Goal: Task Accomplishment & Management: Complete application form

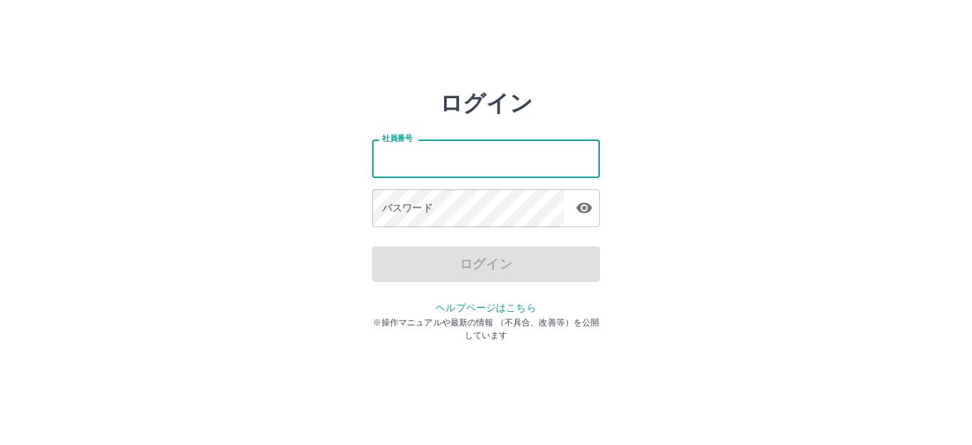
drag, startPoint x: 0, startPoint y: 0, endPoint x: 424, endPoint y: 166, distance: 455.5
click at [424, 166] on input "社員番号" at bounding box center [486, 158] width 228 height 38
type input "*******"
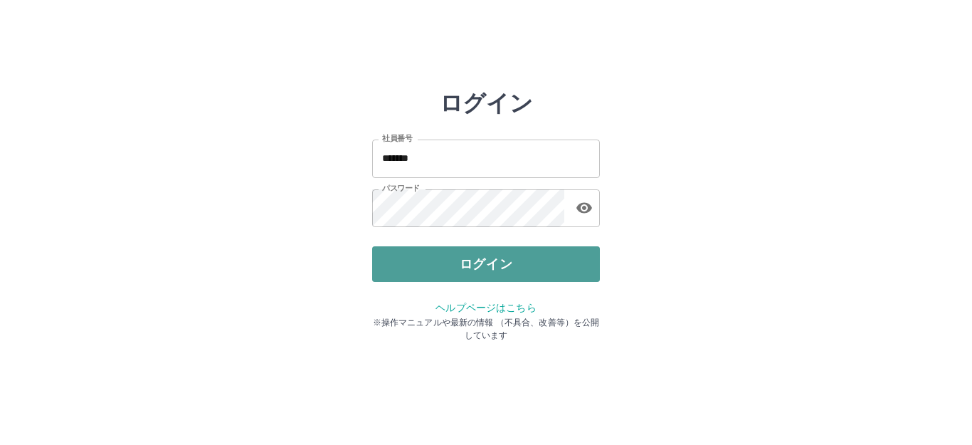
click at [462, 253] on button "ログイン" at bounding box center [486, 264] width 228 height 36
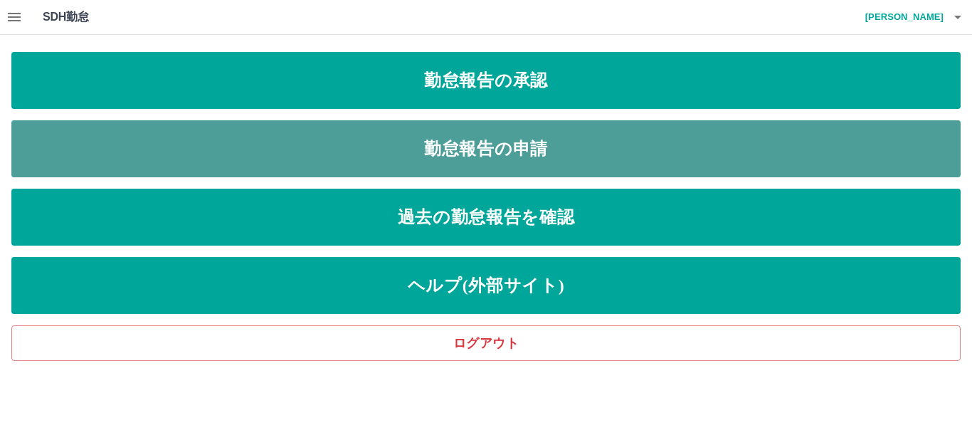
click at [418, 155] on link "勤怠報告の申請" at bounding box center [485, 148] width 949 height 57
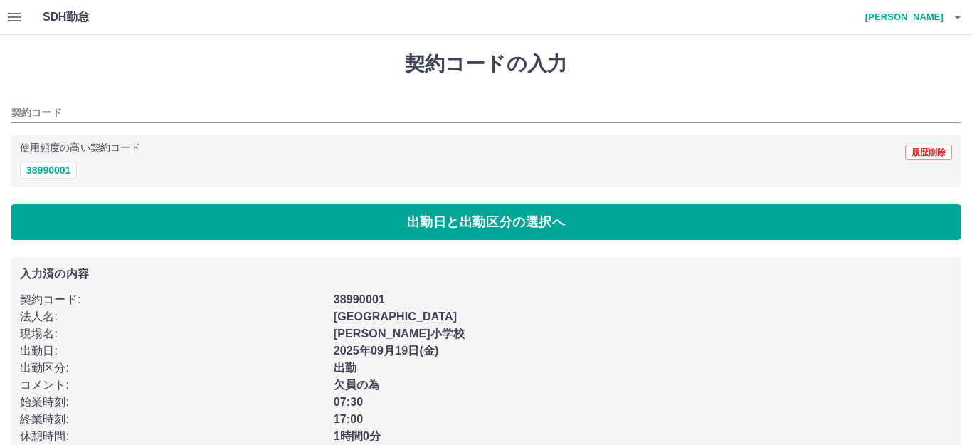
type input "********"
click at [57, 164] on button "38990001" at bounding box center [48, 169] width 57 height 17
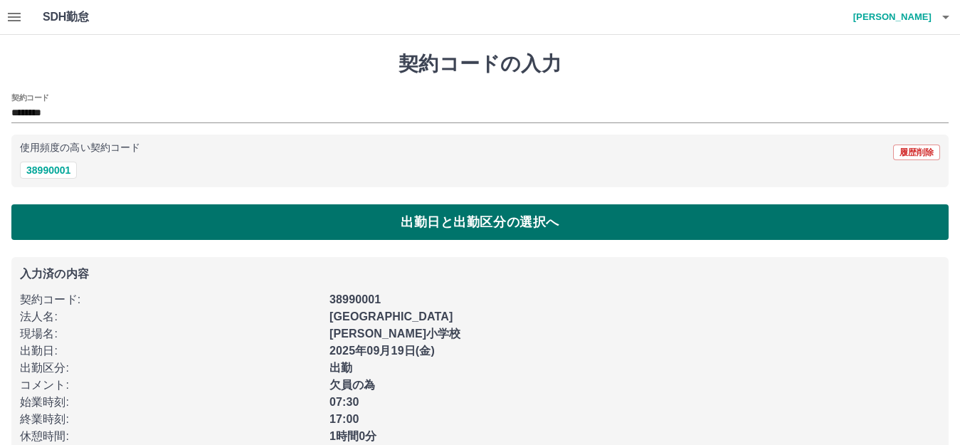
click at [84, 219] on button "出勤日と出勤区分の選択へ" at bounding box center [479, 222] width 937 height 36
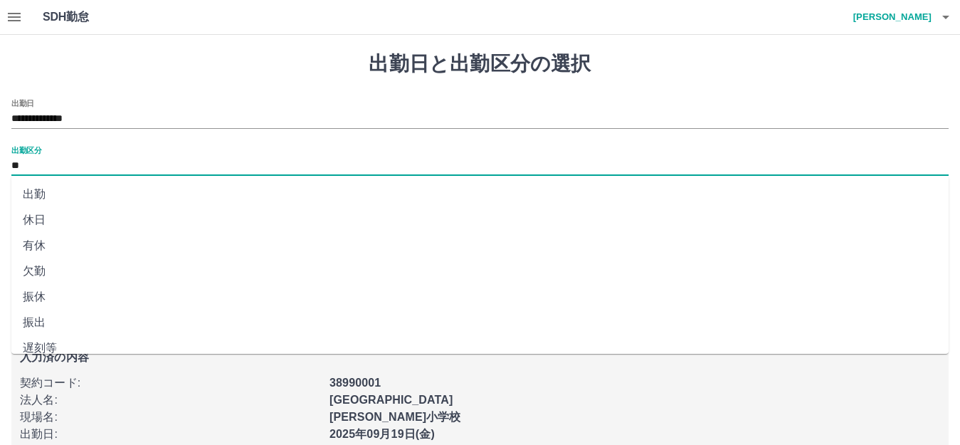
click at [73, 157] on input "**" at bounding box center [479, 166] width 937 height 18
click at [70, 243] on li "有休" at bounding box center [479, 246] width 937 height 26
type input "**"
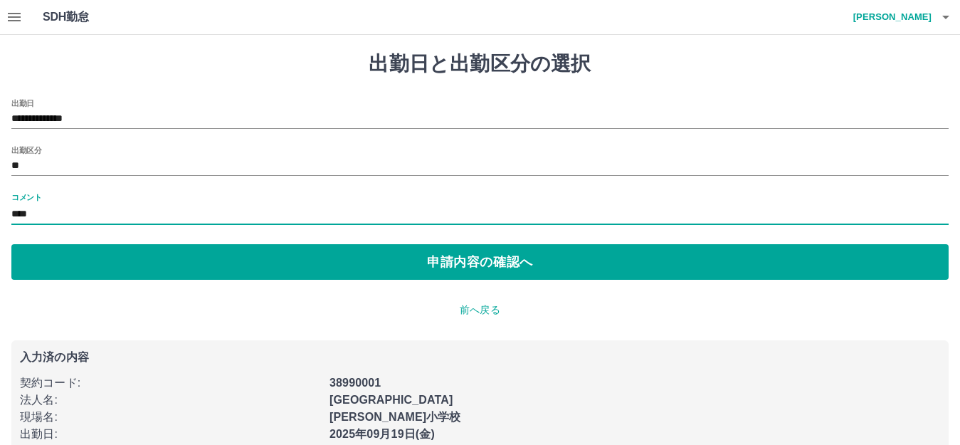
click at [70, 217] on input "****" at bounding box center [479, 214] width 937 height 21
type input "*"
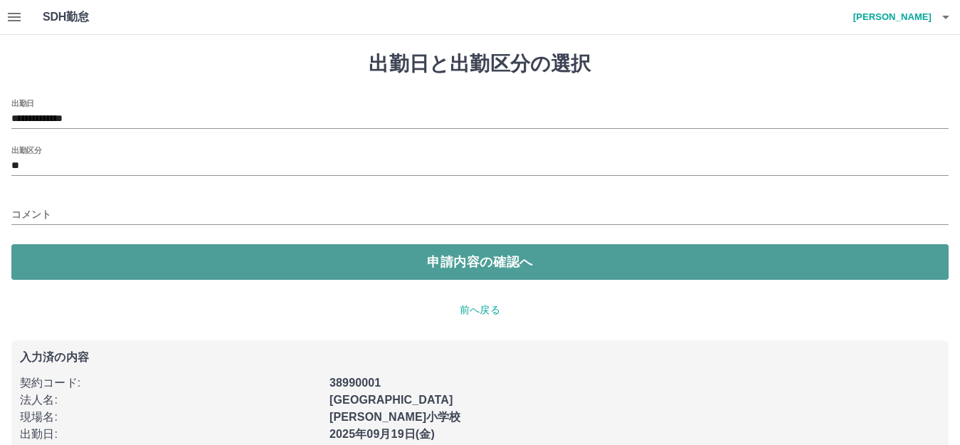
click at [99, 262] on button "申請内容の確認へ" at bounding box center [479, 262] width 937 height 36
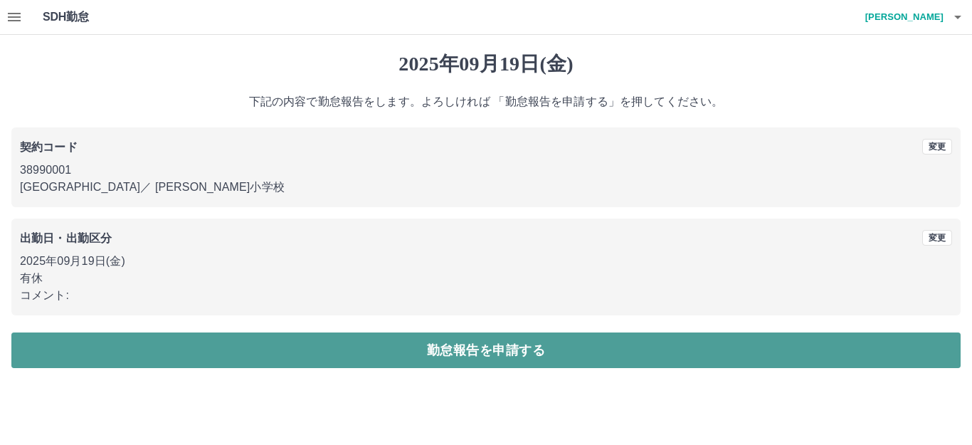
click at [104, 348] on button "勤怠報告を申請する" at bounding box center [485, 350] width 949 height 36
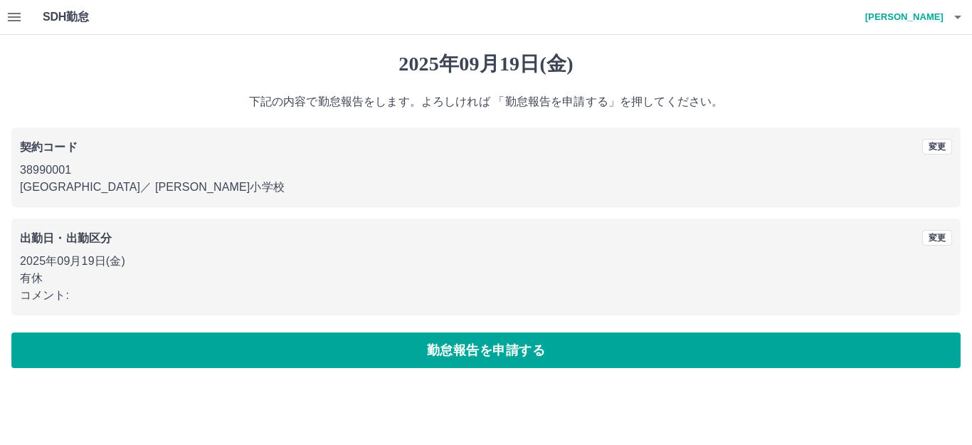
click at [83, 174] on p "38990001" at bounding box center [486, 169] width 932 height 17
click at [945, 235] on button "変更" at bounding box center [937, 238] width 30 height 16
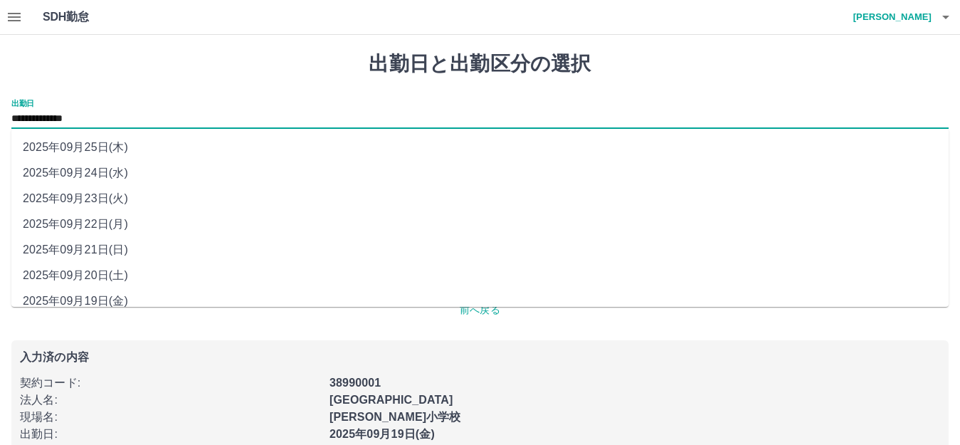
click at [112, 121] on input "**********" at bounding box center [479, 119] width 937 height 18
click at [110, 164] on li "2025年09月24日(水)" at bounding box center [479, 173] width 937 height 26
type input "**********"
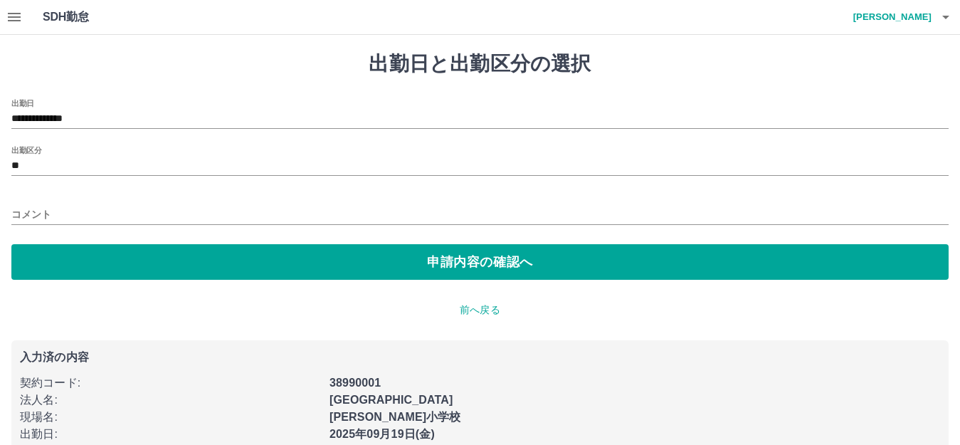
drag, startPoint x: 100, startPoint y: 259, endPoint x: 54, endPoint y: 209, distance: 68.0
click at [54, 209] on div "**********" at bounding box center [479, 189] width 937 height 181
click at [54, 209] on input "コメント" at bounding box center [479, 214] width 937 height 21
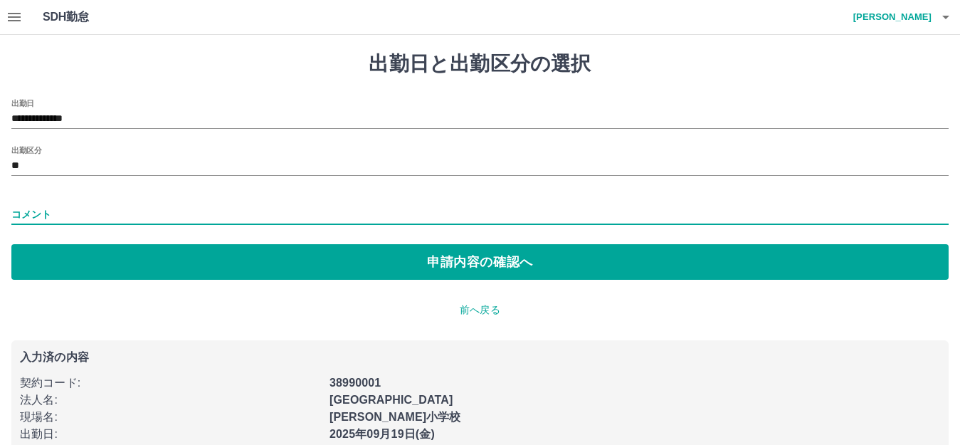
type input "****"
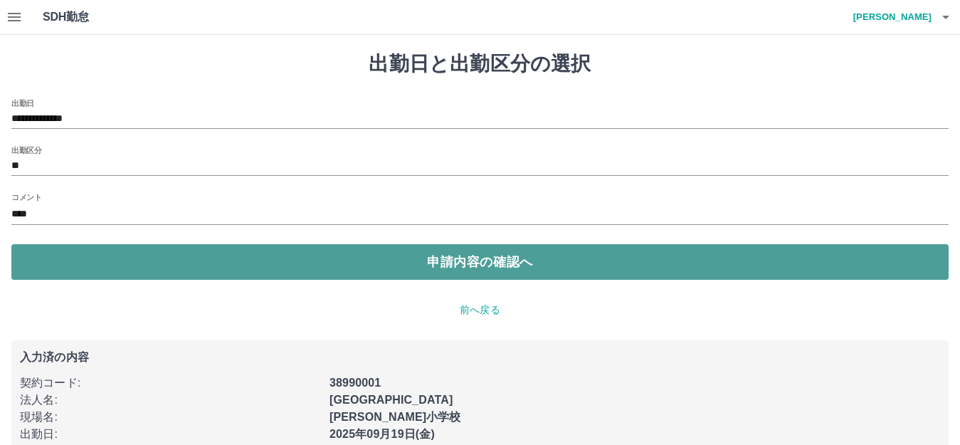
click at [106, 266] on button "申請内容の確認へ" at bounding box center [479, 262] width 937 height 36
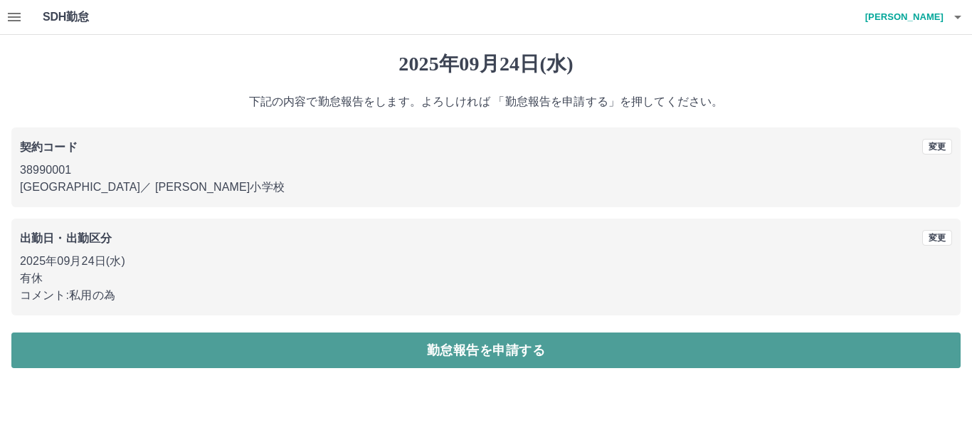
click at [171, 349] on button "勤怠報告を申請する" at bounding box center [485, 350] width 949 height 36
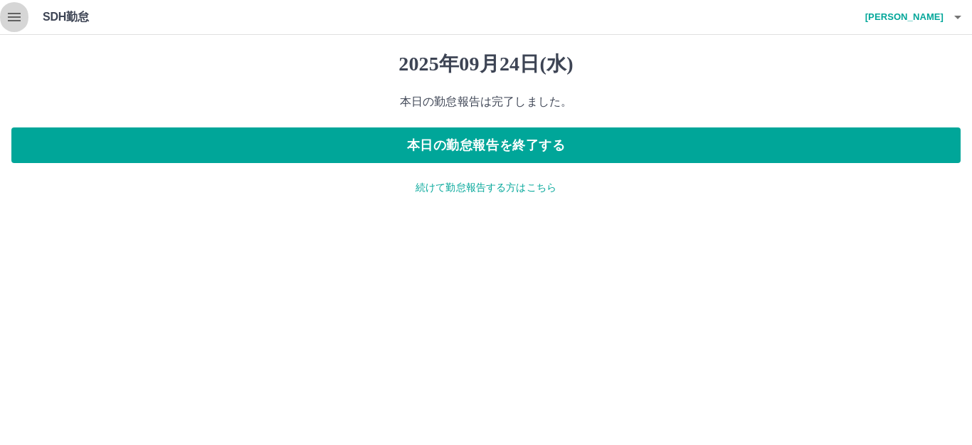
click at [18, 18] on icon "button" at bounding box center [14, 17] width 17 height 17
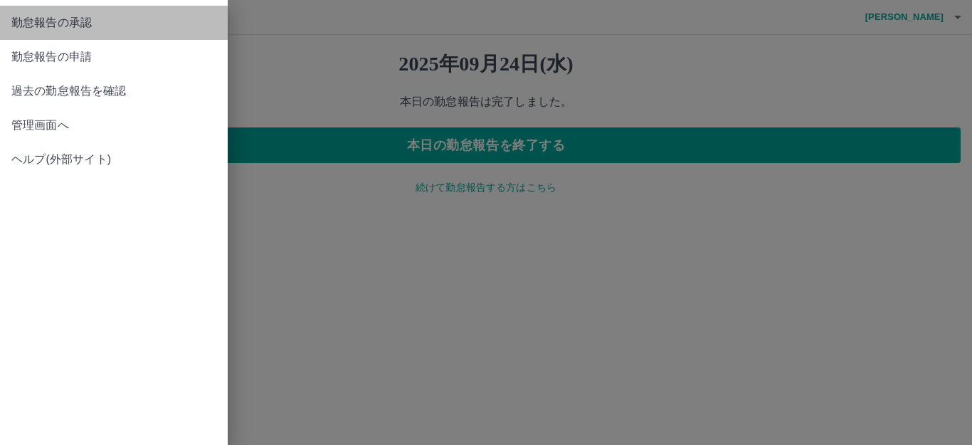
click at [58, 23] on span "勤怠報告の承認" at bounding box center [113, 22] width 205 height 17
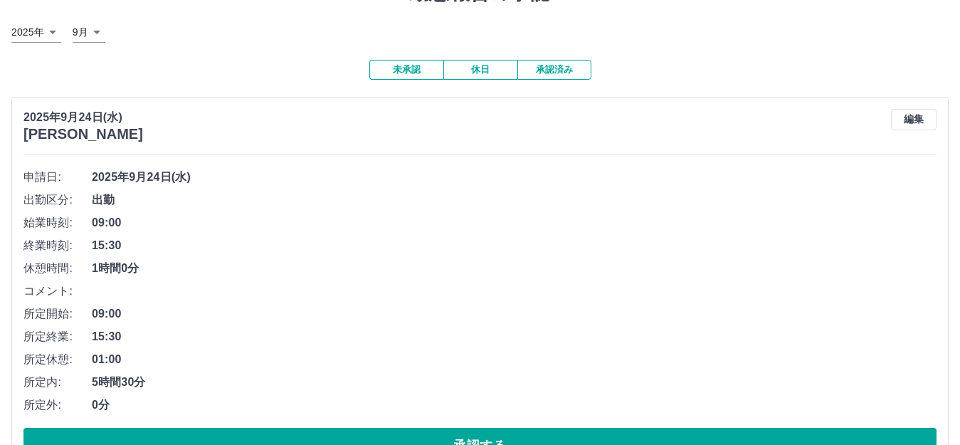
scroll to position [142, 0]
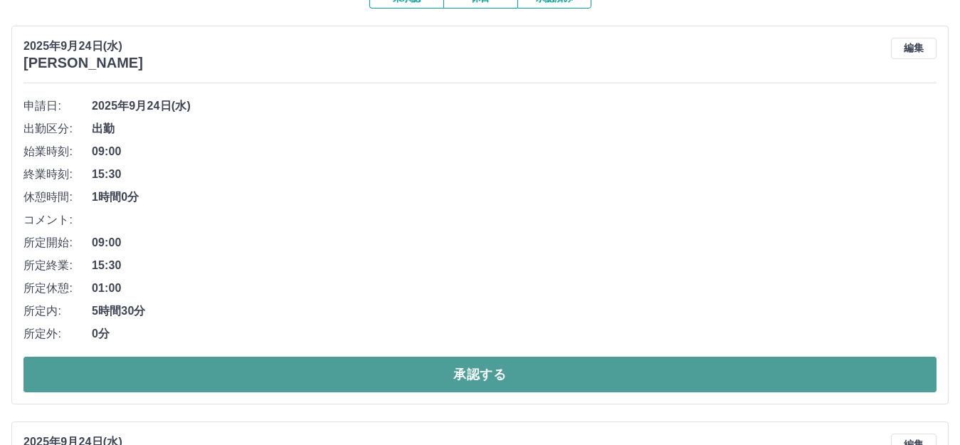
click at [177, 368] on button "承認する" at bounding box center [479, 374] width 913 height 36
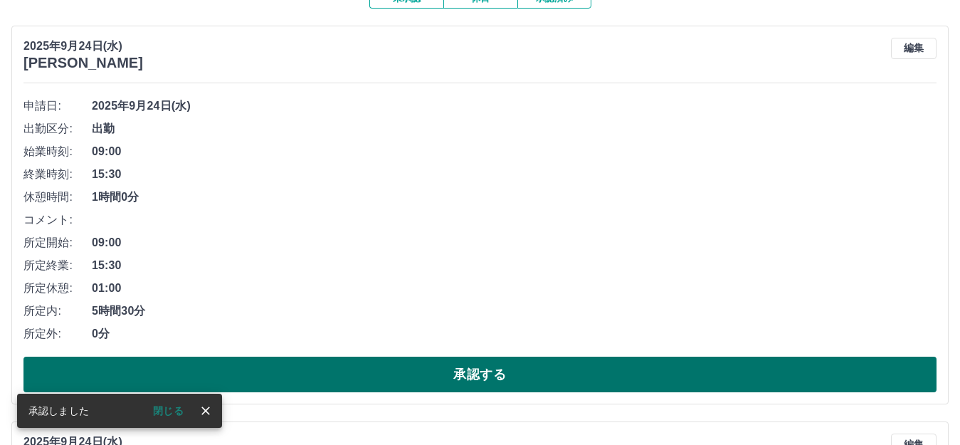
click at [163, 369] on button "承認する" at bounding box center [479, 374] width 913 height 36
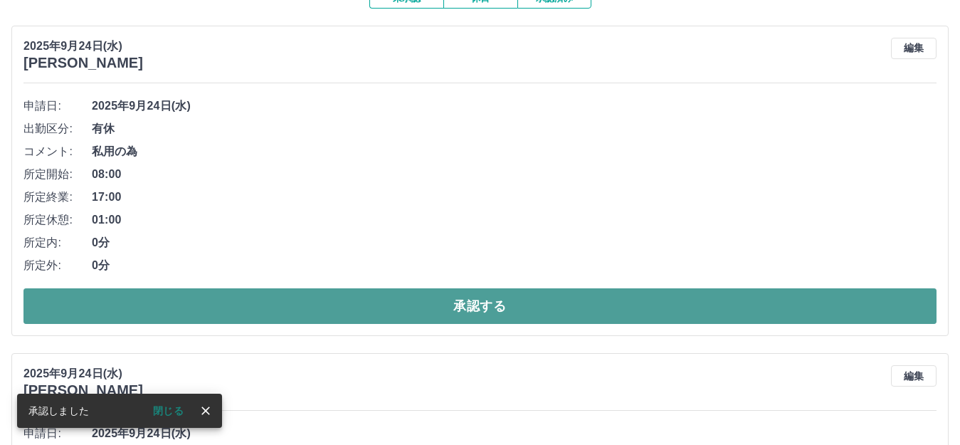
click at [206, 300] on button "承認する" at bounding box center [479, 306] width 913 height 36
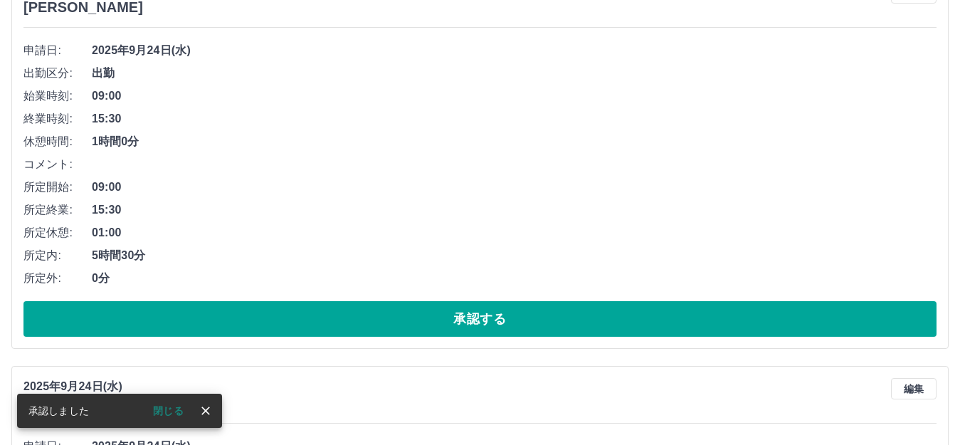
scroll to position [213, 0]
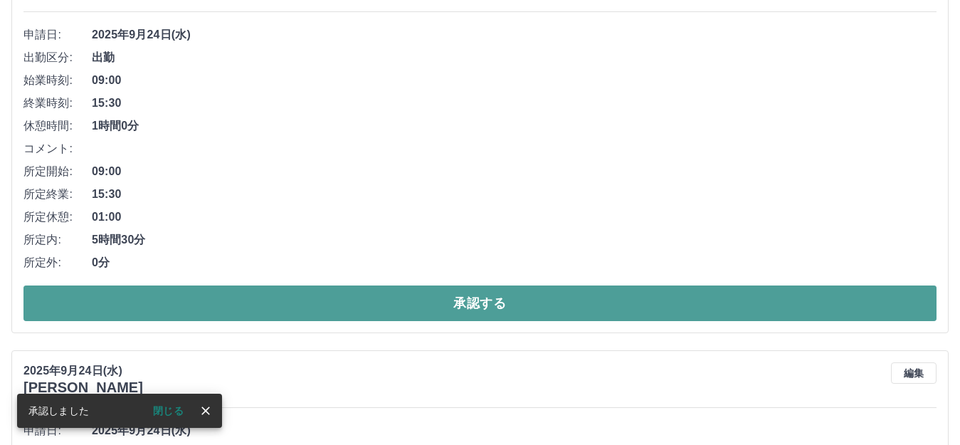
click at [174, 289] on button "承認する" at bounding box center [479, 303] width 913 height 36
click at [177, 299] on button "承認する" at bounding box center [479, 303] width 913 height 36
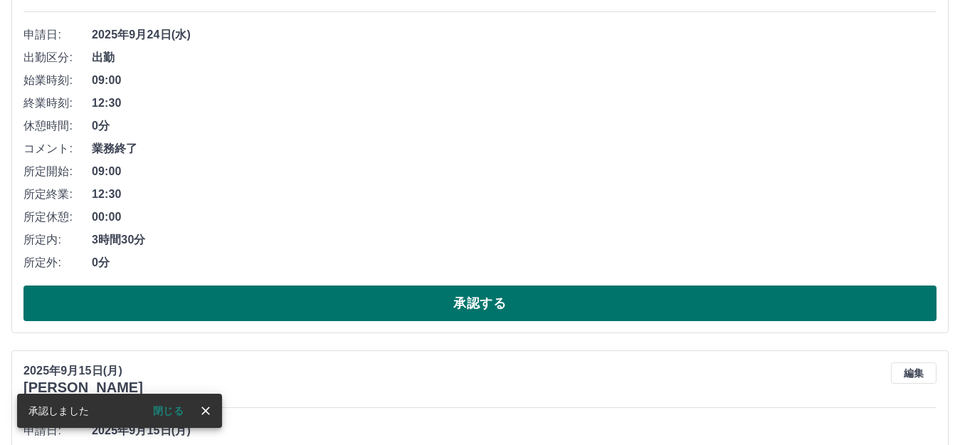
click at [181, 294] on button "承認する" at bounding box center [479, 303] width 913 height 36
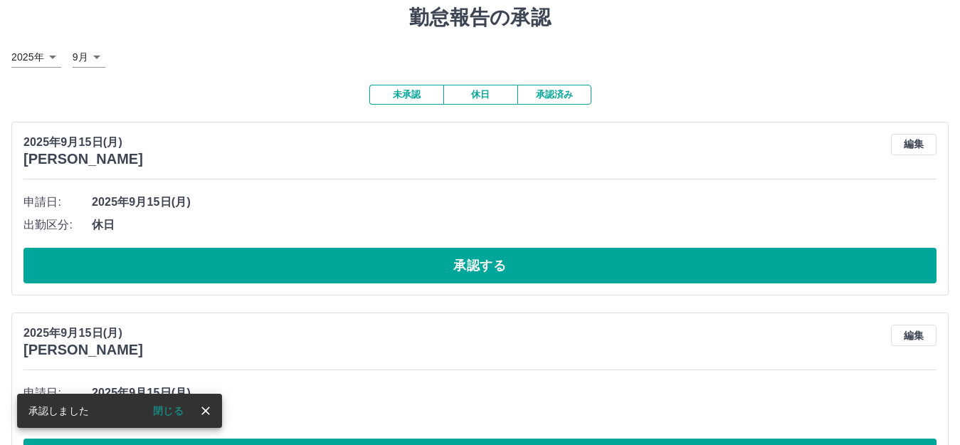
scroll to position [71, 0]
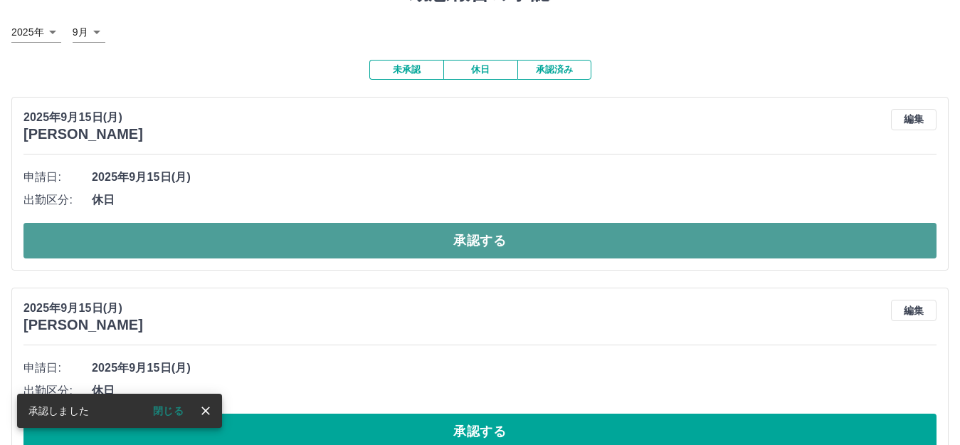
click at [194, 250] on button "承認する" at bounding box center [479, 241] width 913 height 36
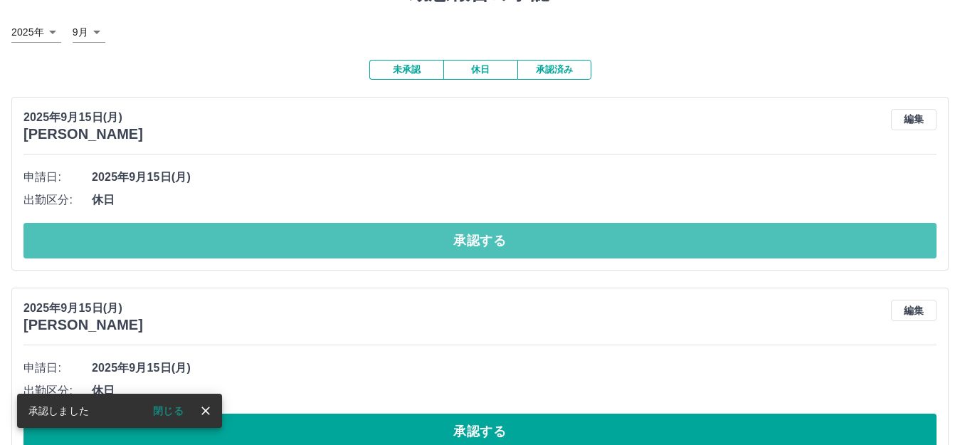
click at [194, 250] on button "承認する" at bounding box center [479, 241] width 913 height 36
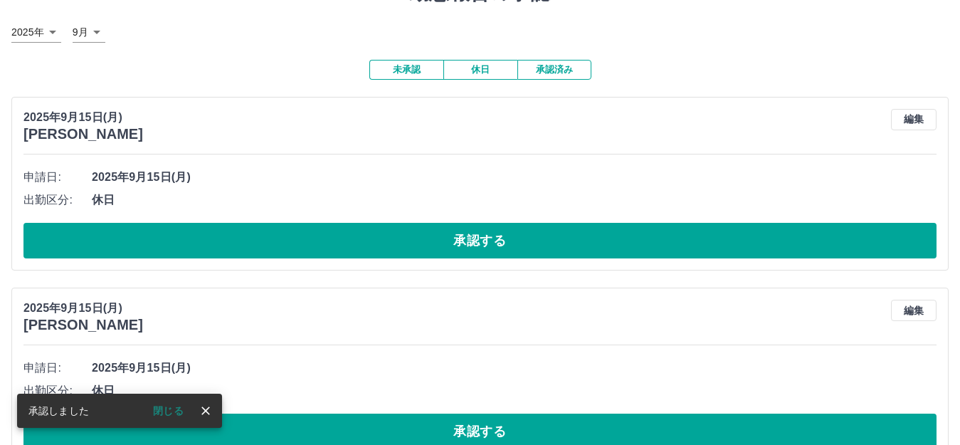
click at [198, 243] on button "承認する" at bounding box center [479, 241] width 913 height 36
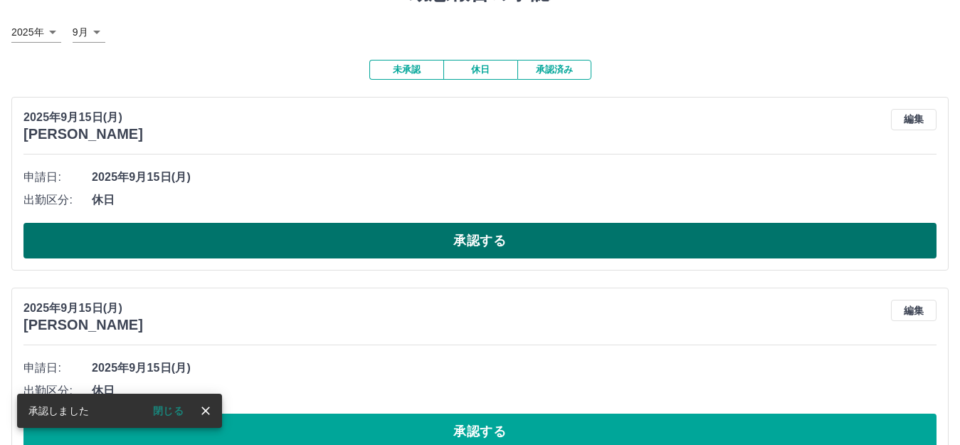
click at [185, 243] on button "承認する" at bounding box center [479, 241] width 913 height 36
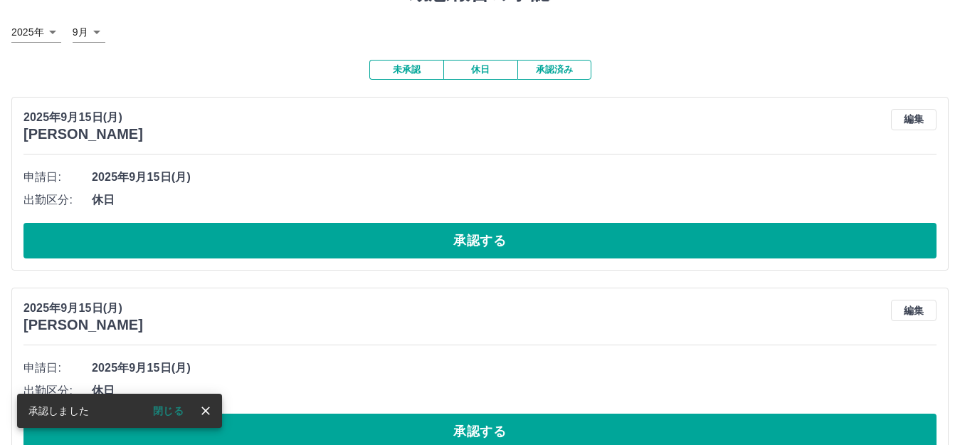
click at [186, 245] on button "承認する" at bounding box center [479, 241] width 913 height 36
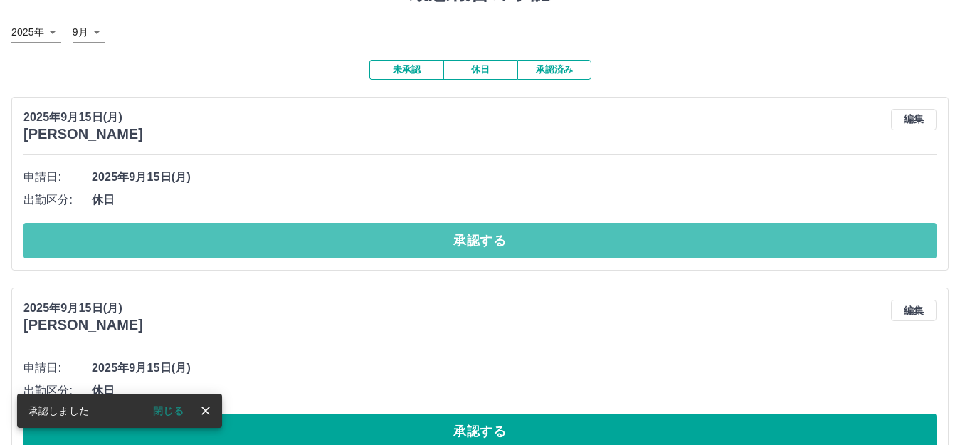
click at [186, 245] on button "承認する" at bounding box center [479, 241] width 913 height 36
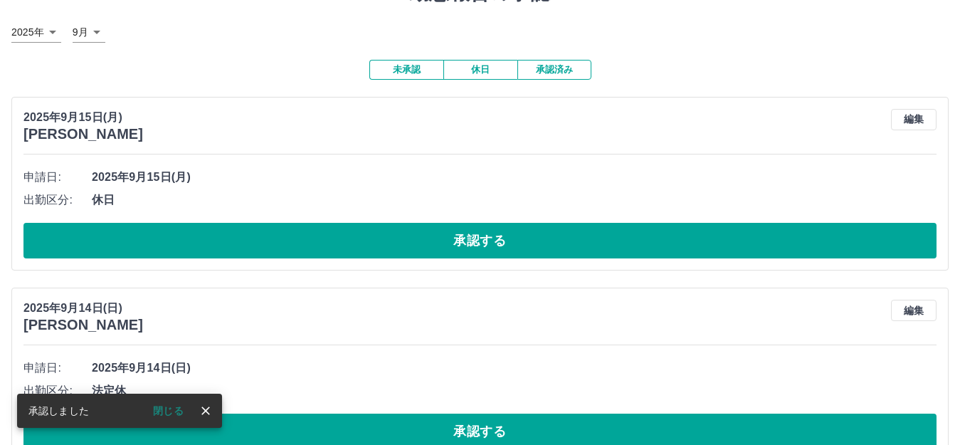
click at [186, 245] on button "承認する" at bounding box center [479, 241] width 913 height 36
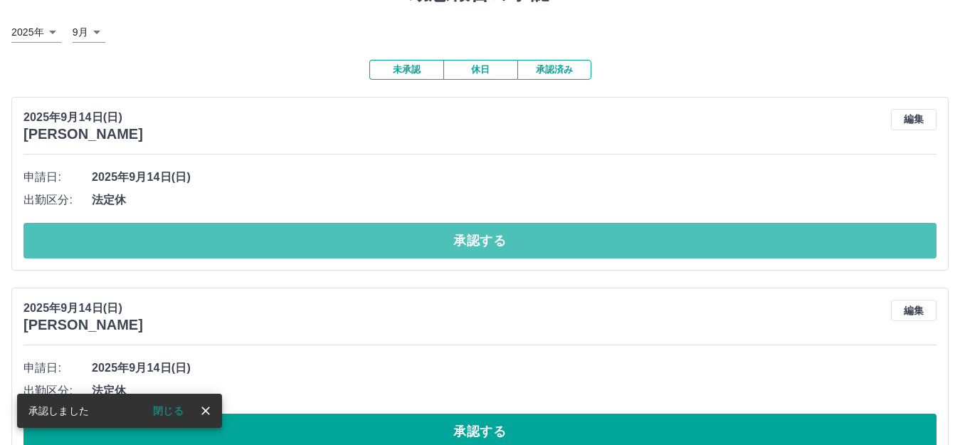
click at [186, 245] on button "承認する" at bounding box center [479, 241] width 913 height 36
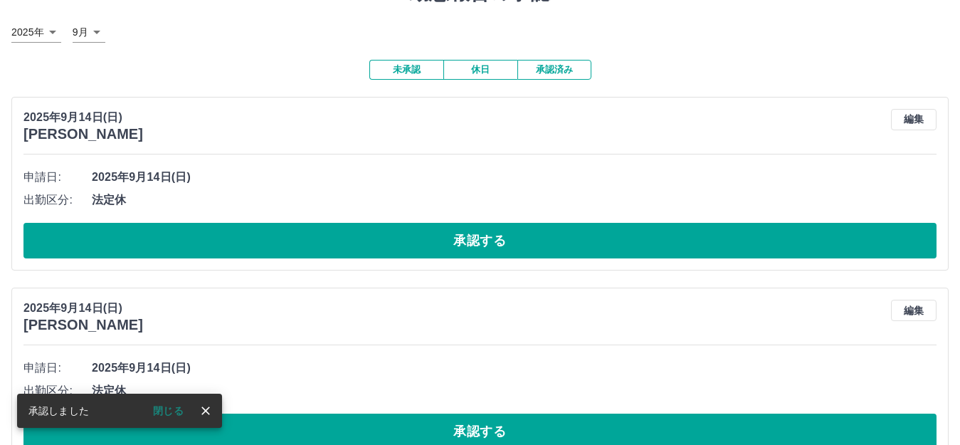
click at [186, 245] on button "承認する" at bounding box center [479, 241] width 913 height 36
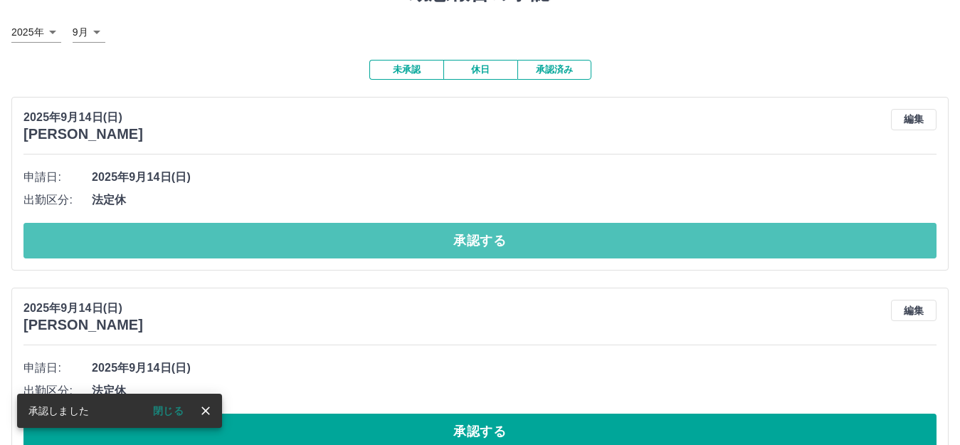
click at [188, 248] on button "承認する" at bounding box center [479, 241] width 913 height 36
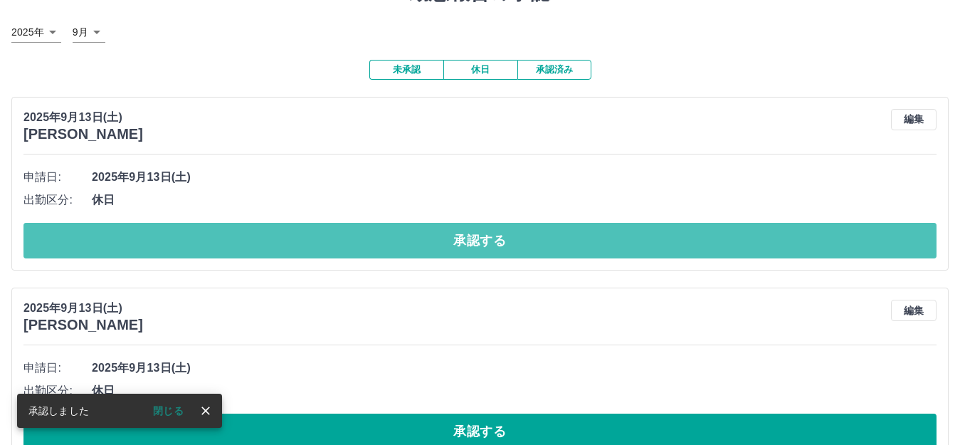
click at [188, 248] on button "承認する" at bounding box center [479, 241] width 913 height 36
click at [189, 248] on button "承認する" at bounding box center [479, 241] width 913 height 36
click at [195, 245] on button "承認する" at bounding box center [479, 241] width 913 height 36
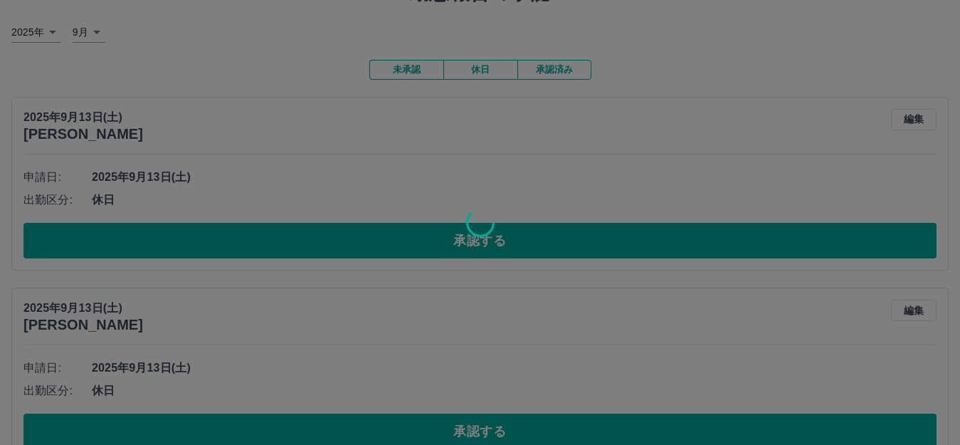
scroll to position [0, 0]
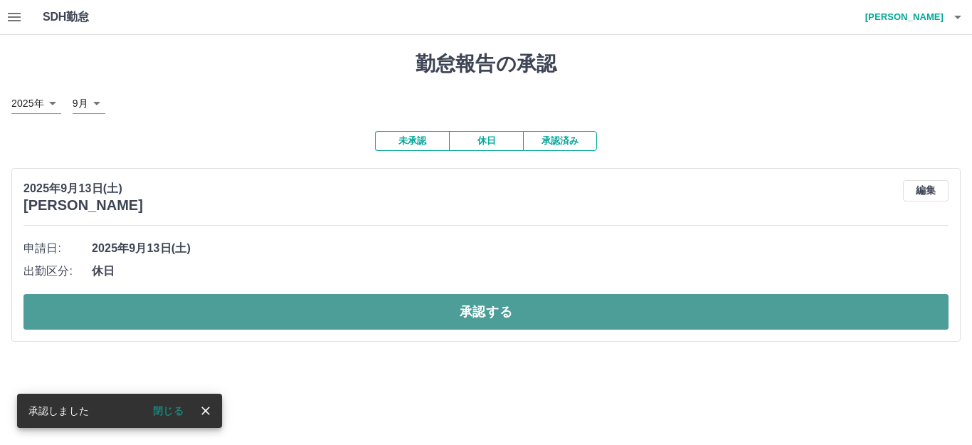
click at [187, 307] on button "承認する" at bounding box center [485, 312] width 925 height 36
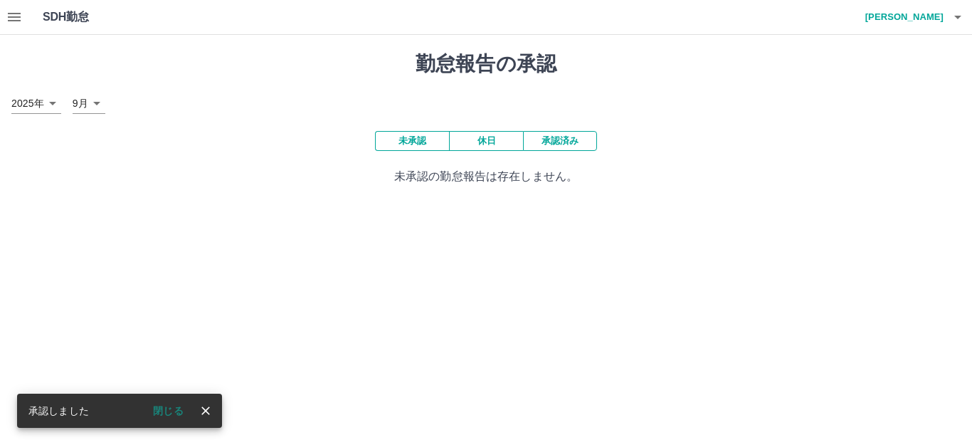
click at [542, 145] on button "承認済み" at bounding box center [560, 141] width 74 height 20
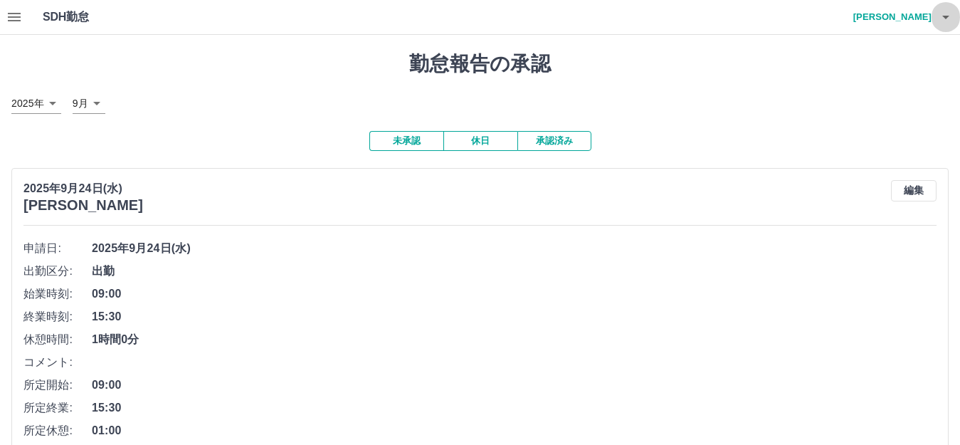
click at [948, 25] on icon "button" at bounding box center [945, 17] width 17 height 17
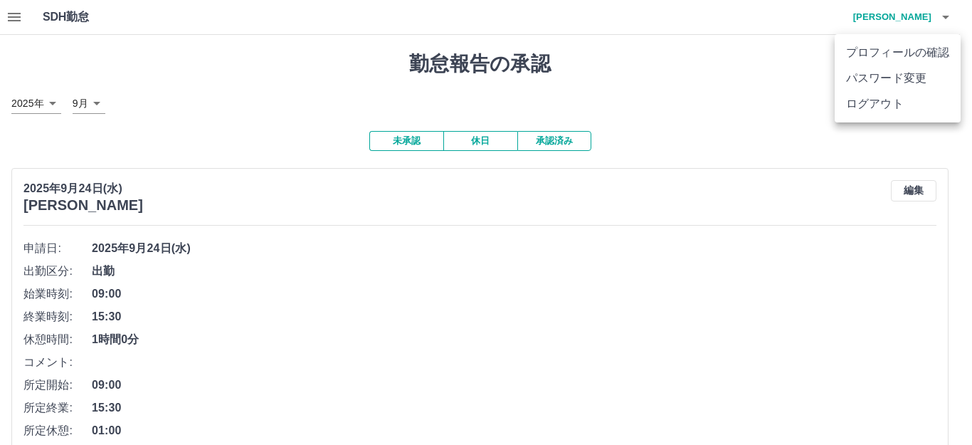
click at [931, 106] on li "ログアウト" at bounding box center [897, 104] width 126 height 26
